Goal: Task Accomplishment & Management: Manage account settings

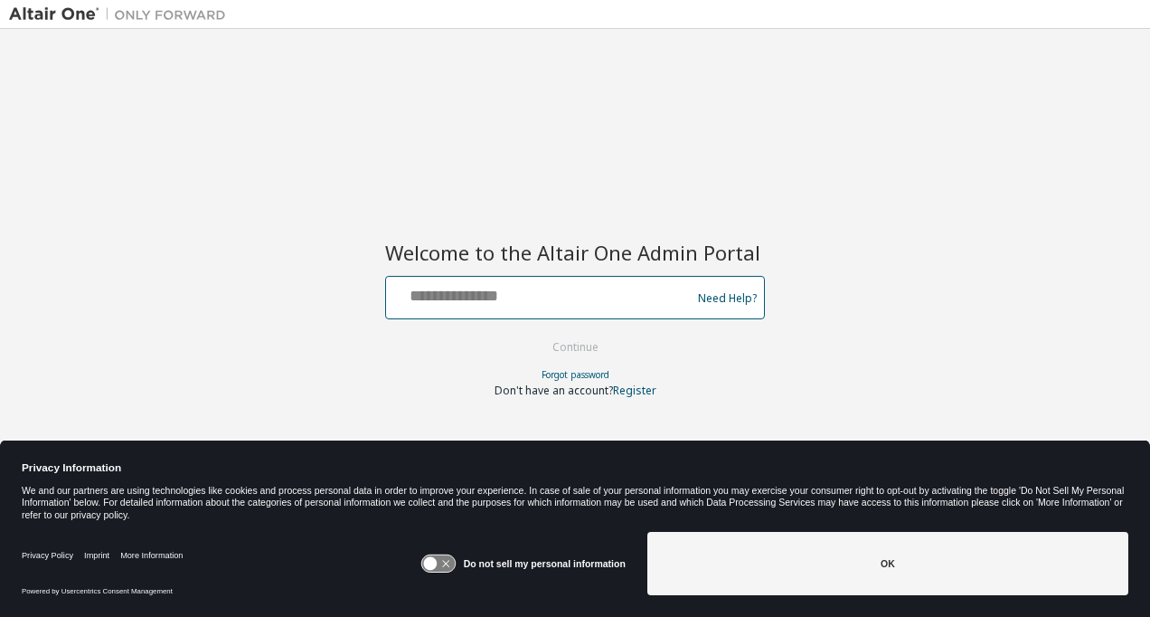
click at [462, 292] on input "text" at bounding box center [541, 293] width 296 height 26
type input "**********"
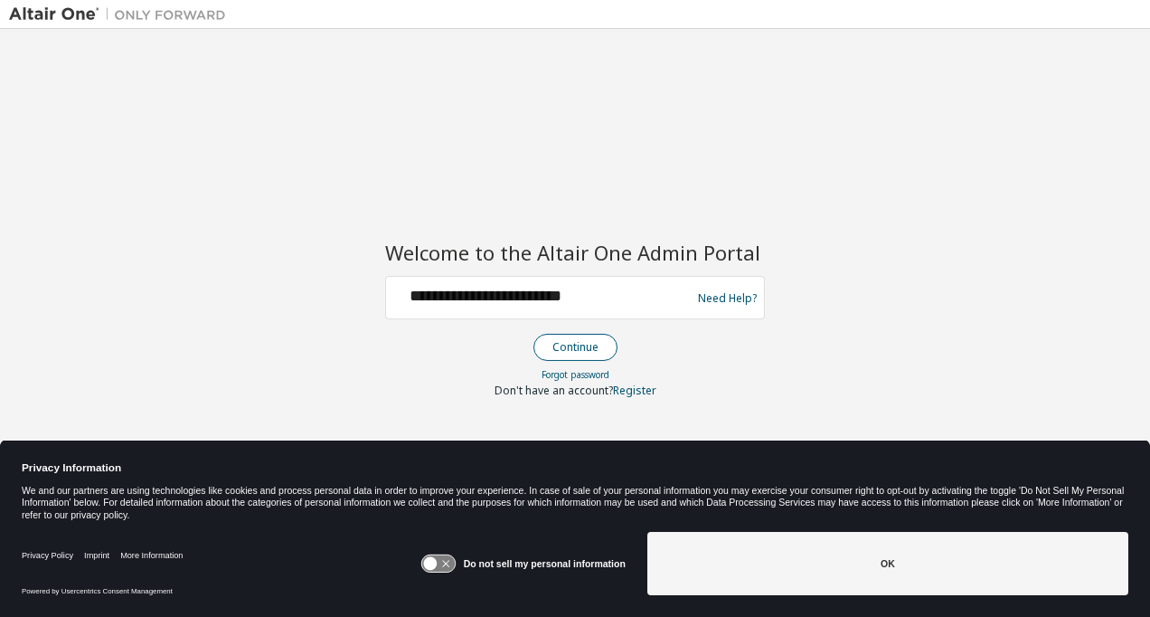
click at [574, 343] on button "Continue" at bounding box center [575, 347] width 84 height 27
